Goal: Obtain resource: Download file/media

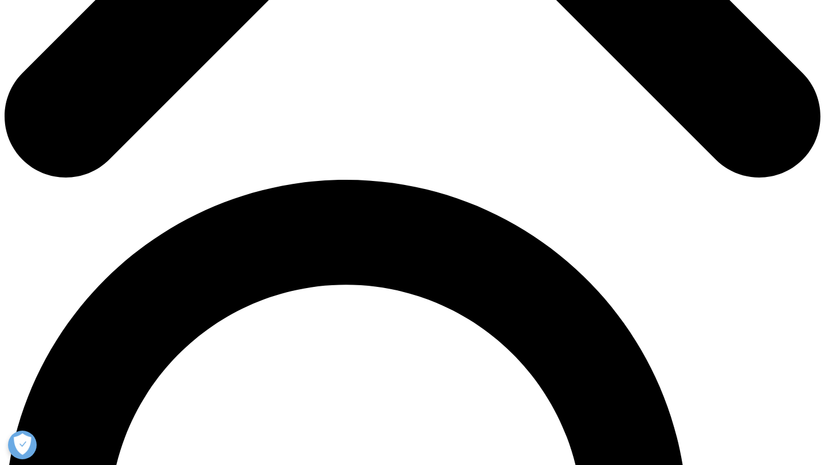
scroll to position [871, 0]
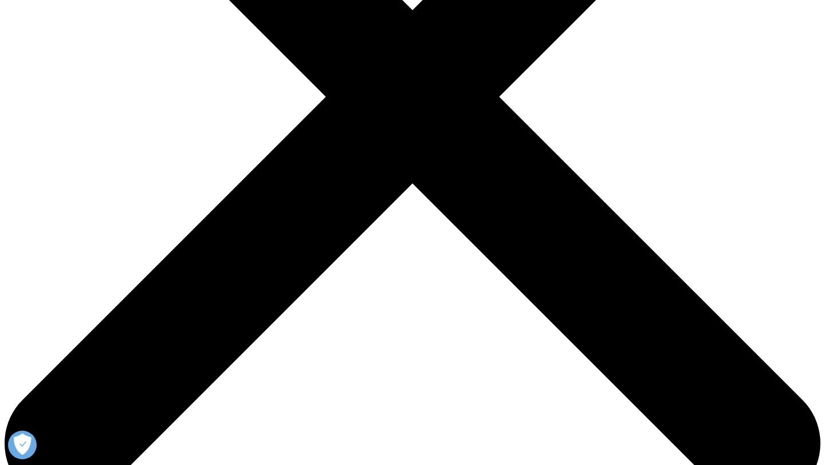
scroll to position [325, 0]
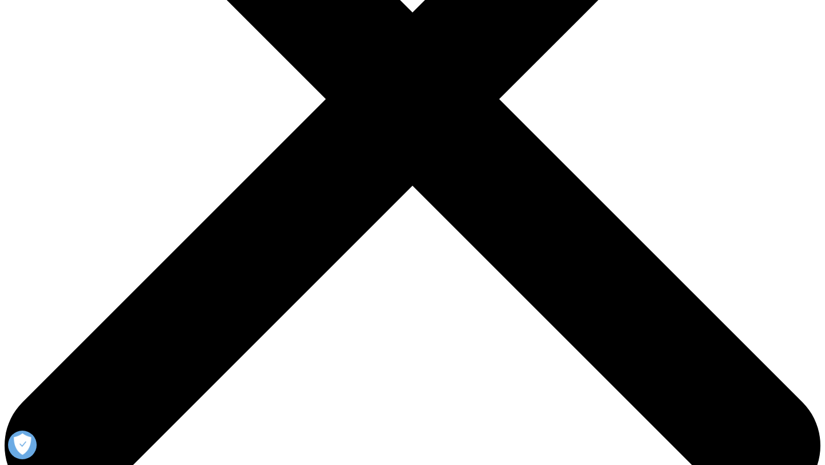
type input "Yixuan"
type input "Lin"
type input "17yl60yixuanlin@gmail.com"
select select "Canada"
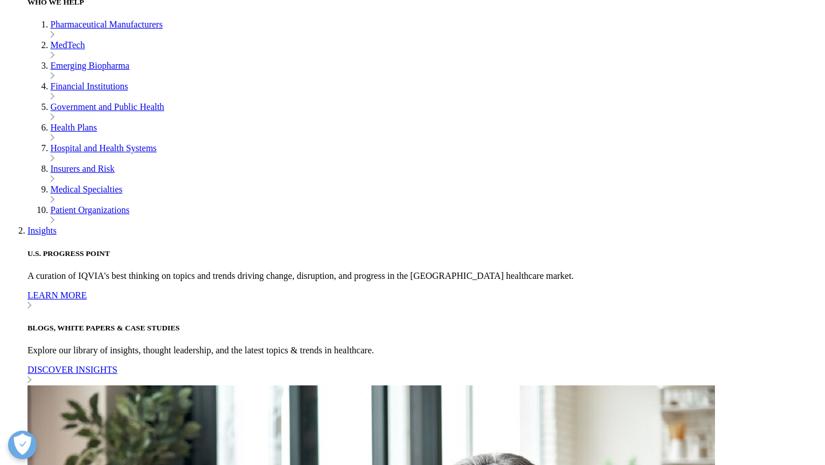
scroll to position [443, 676]
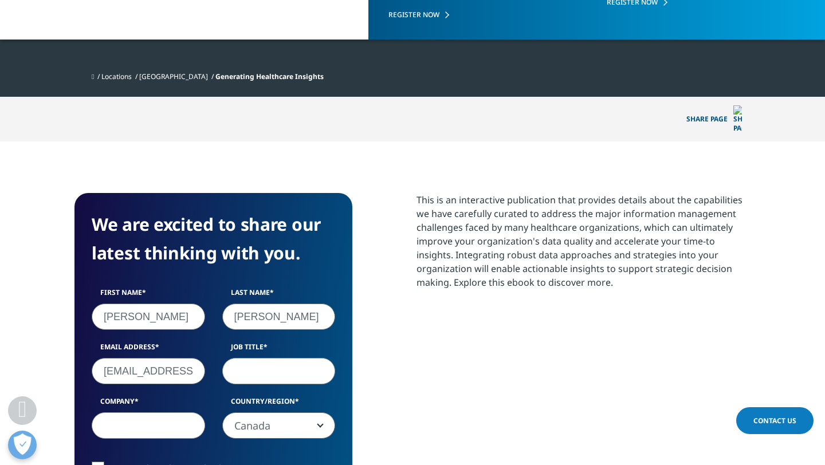
type input "Lynn"
click at [242, 358] on input "Job Title" at bounding box center [278, 371] width 113 height 26
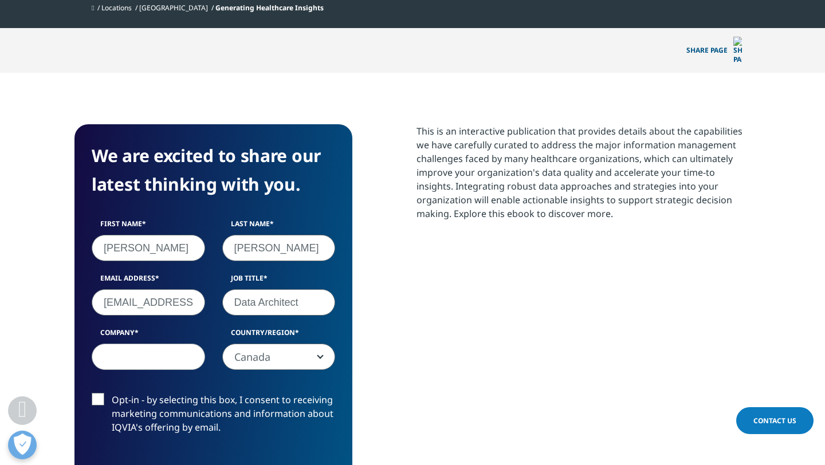
scroll to position [412, 0]
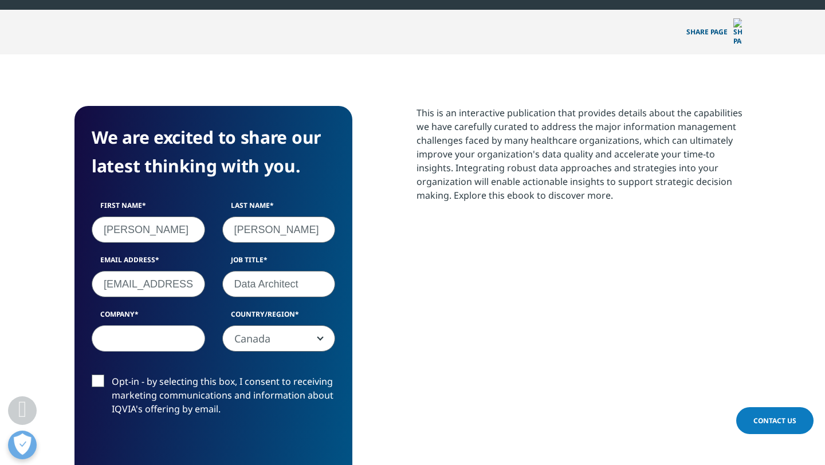
type input "Data Architect"
click at [289, 326] on span "Canada" at bounding box center [279, 339] width 112 height 26
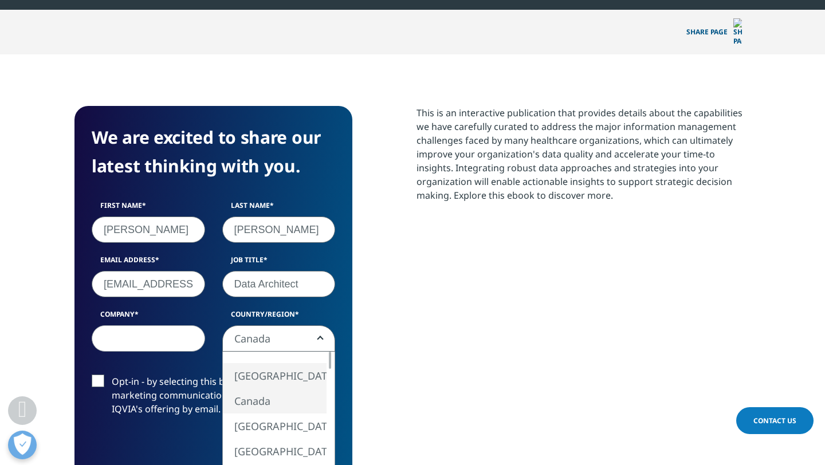
select select "[GEOGRAPHIC_DATA]"
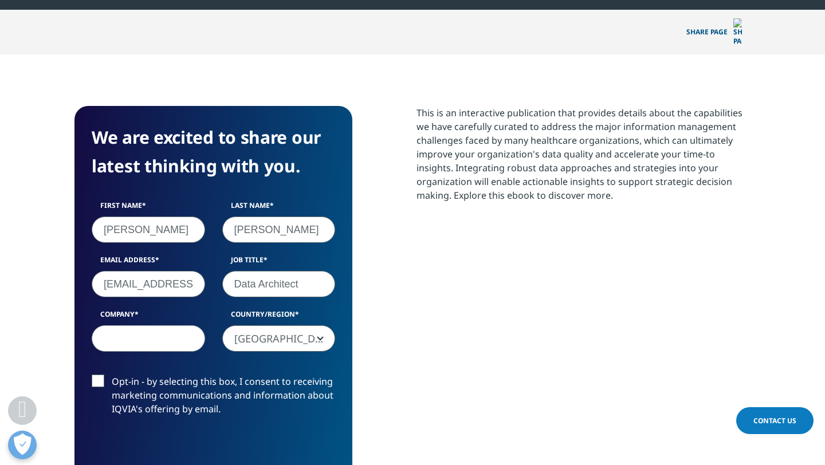
click at [163, 328] on input "Company" at bounding box center [148, 338] width 113 height 26
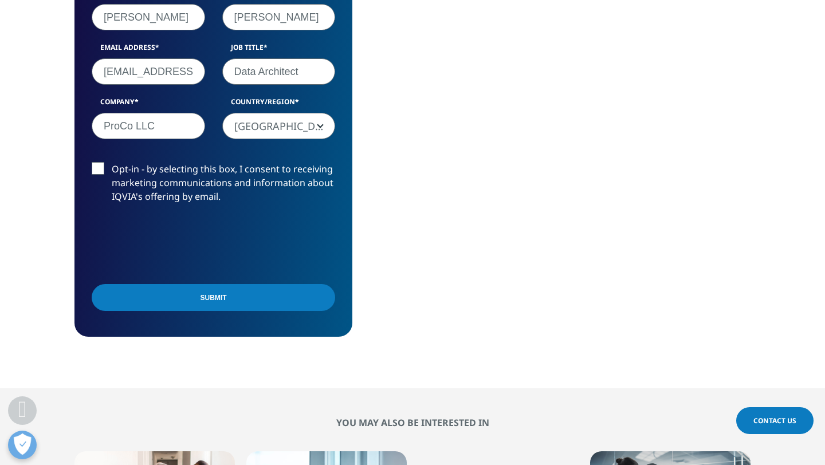
scroll to position [627, 0]
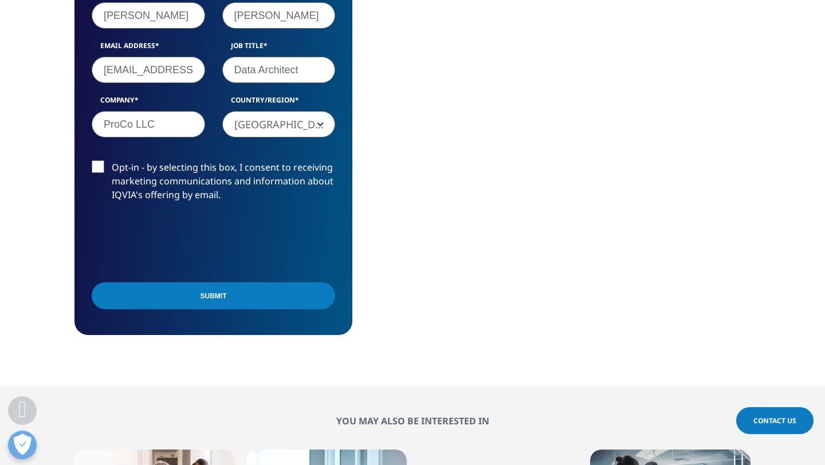
type input "ProCo LLC"
click at [102, 160] on label "Opt-in - by selecting this box, I consent to receiving marketing communications…" at bounding box center [213, 184] width 243 height 48
click at [112, 160] on input "Opt-in - by selecting this box, I consent to receiving marketing communications…" at bounding box center [112, 160] width 0 height 0
click at [172, 282] on input "Submit" at bounding box center [213, 295] width 243 height 27
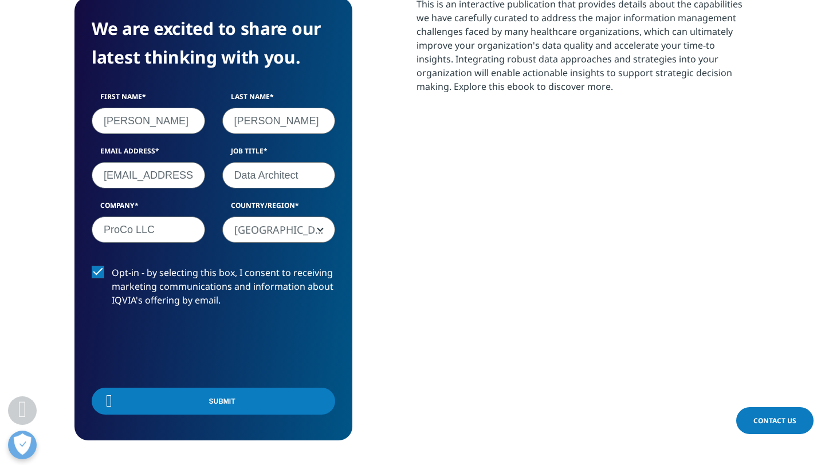
scroll to position [518, 0]
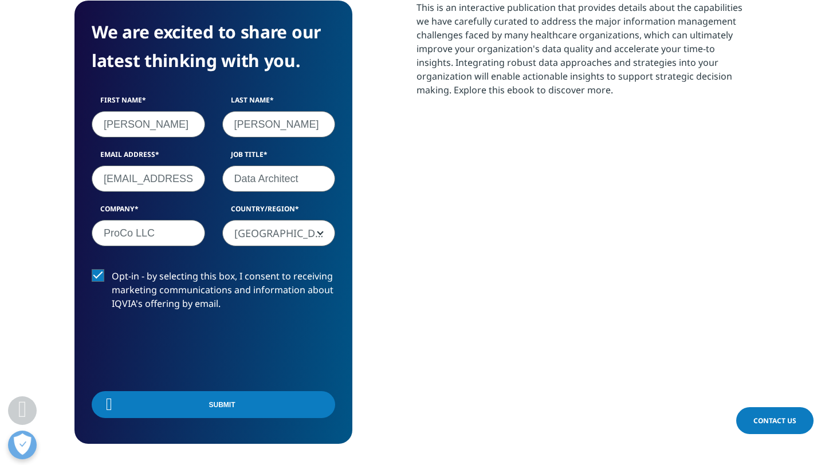
click at [213, 401] on div "Submit" at bounding box center [213, 405] width 243 height 41
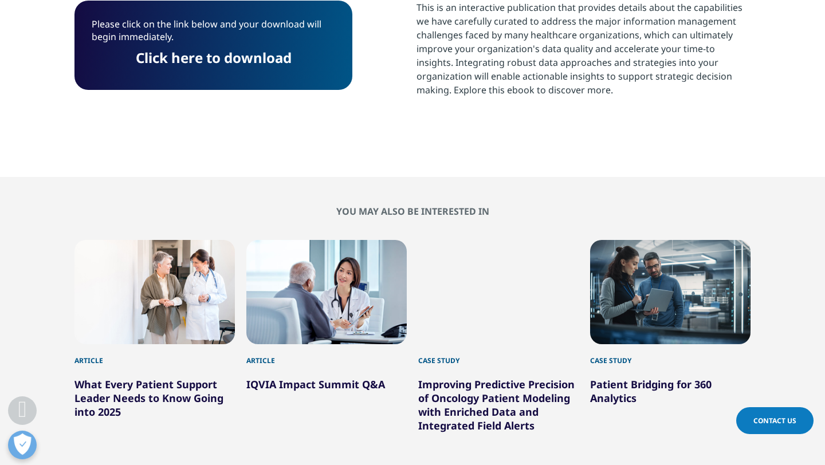
click at [253, 52] on p "Click here to download" at bounding box center [213, 62] width 243 height 21
click at [251, 48] on link "Click here to download" at bounding box center [214, 57] width 156 height 19
